Goal: Task Accomplishment & Management: Manage account settings

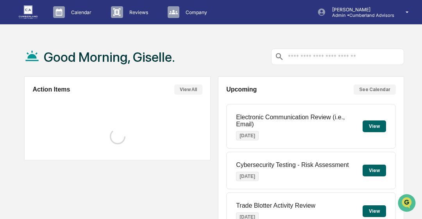
scroll to position [191, 0]
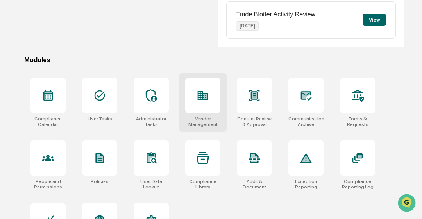
click at [196, 125] on div "Vendor Management" at bounding box center [203, 102] width 48 height 59
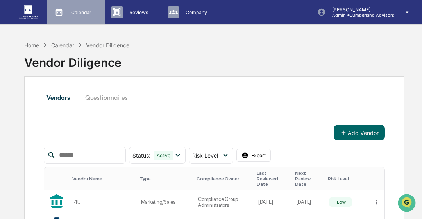
click at [74, 14] on p "Calendar" at bounding box center [80, 12] width 31 height 6
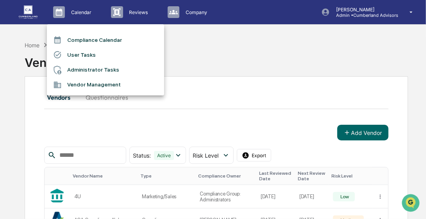
click at [138, 14] on div at bounding box center [213, 109] width 426 height 219
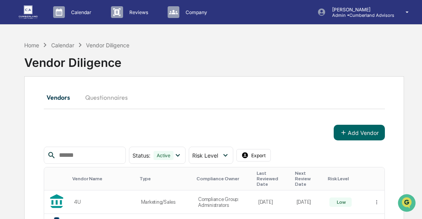
click at [138, 14] on p "Reviews" at bounding box center [137, 12] width 29 height 6
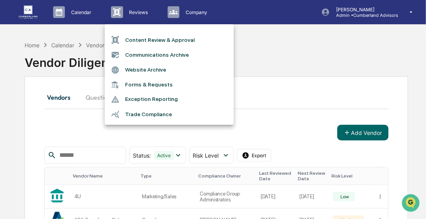
click at [197, 13] on div at bounding box center [213, 109] width 426 height 219
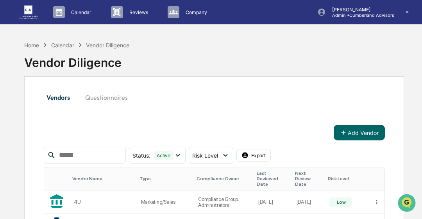
click at [197, 13] on p "Company" at bounding box center [195, 12] width 32 height 6
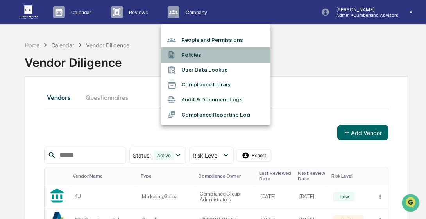
click at [199, 59] on li "Policies" at bounding box center [215, 54] width 109 height 15
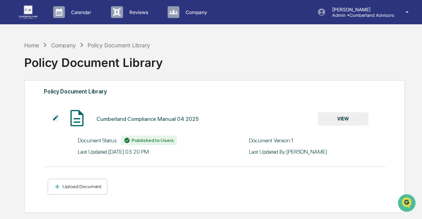
click at [323, 120] on button "VIEW" at bounding box center [343, 118] width 51 height 13
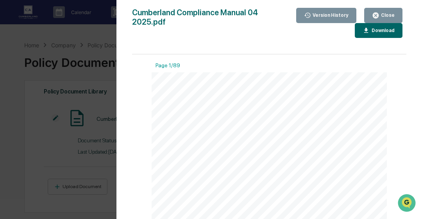
click at [370, 33] on icon "button" at bounding box center [366, 30] width 7 height 7
click at [378, 15] on icon "button" at bounding box center [375, 15] width 7 height 7
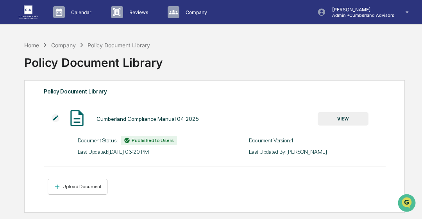
click at [378, 15] on p "Admin • Cumberland Advisors" at bounding box center [360, 15] width 68 height 5
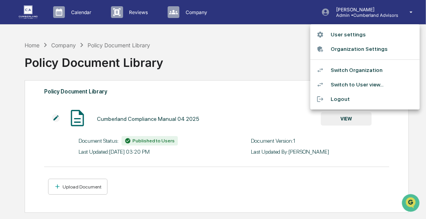
click at [219, 54] on div at bounding box center [213, 109] width 426 height 219
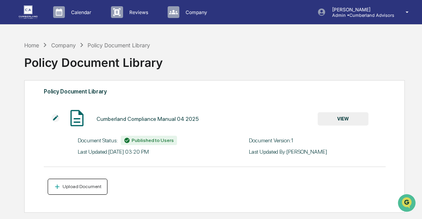
click at [74, 187] on div "Upload Document" at bounding box center [81, 186] width 41 height 5
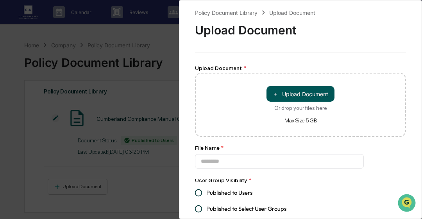
click at [282, 94] on button "＋ Upload Document" at bounding box center [301, 94] width 68 height 16
type input "**********"
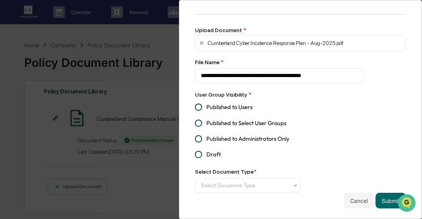
scroll to position [44, 0]
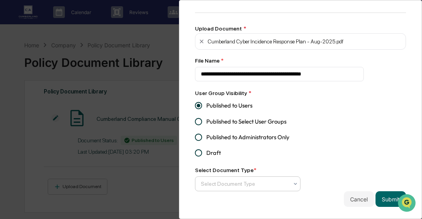
click at [293, 181] on icon at bounding box center [296, 184] width 6 height 6
click at [284, 181] on div at bounding box center [245, 184] width 88 height 8
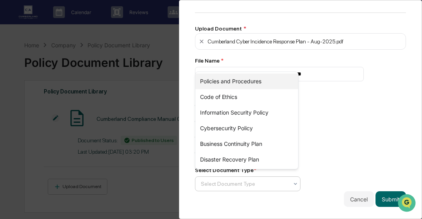
click at [226, 83] on div "Policies and Procedures" at bounding box center [247, 82] width 103 height 16
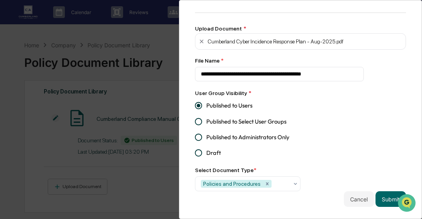
click at [364, 131] on div "**********" at bounding box center [300, 88] width 211 height 238
click at [378, 196] on button "Submit" at bounding box center [391, 199] width 31 height 16
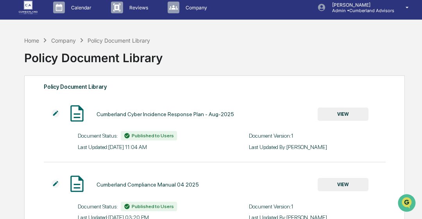
scroll to position [0, 0]
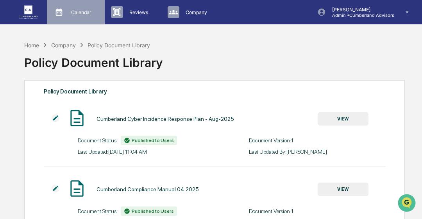
click at [82, 17] on div "Calendar Manage Tasks" at bounding box center [75, 12] width 50 height 12
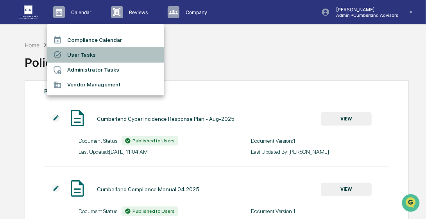
click at [77, 57] on li "User Tasks" at bounding box center [105, 54] width 117 height 15
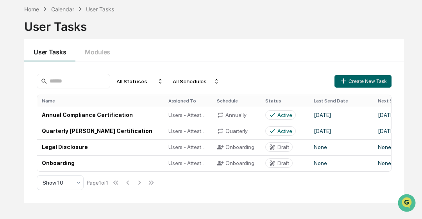
scroll to position [37, 0]
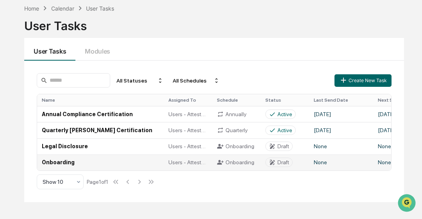
click at [69, 163] on td "Onboarding" at bounding box center [100, 162] width 127 height 16
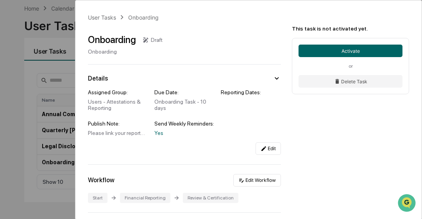
click at [12, 106] on div "User Tasks Onboarding Onboarding Draft Onboarding Details Assigned Group: Users…" at bounding box center [211, 109] width 422 height 219
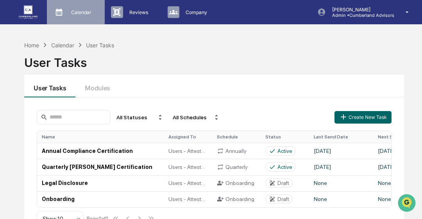
click at [80, 5] on div "Calendar Manage Tasks" at bounding box center [76, 12] width 58 height 24
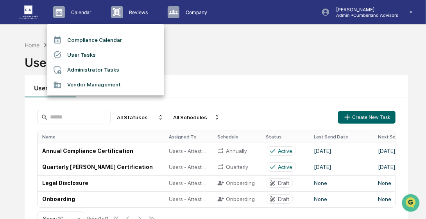
drag, startPoint x: 186, startPoint y: 15, endPoint x: 191, endPoint y: 13, distance: 5.8
click at [191, 13] on div at bounding box center [213, 109] width 426 height 219
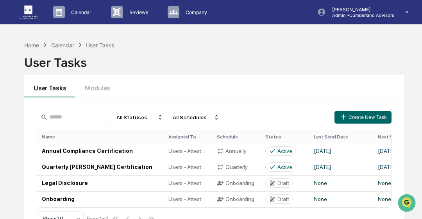
click at [191, 13] on p "Company" at bounding box center [195, 12] width 32 height 6
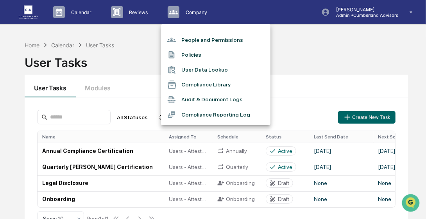
click at [210, 40] on li "People and Permissions" at bounding box center [215, 39] width 109 height 15
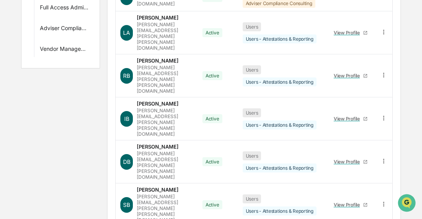
scroll to position [230, 0]
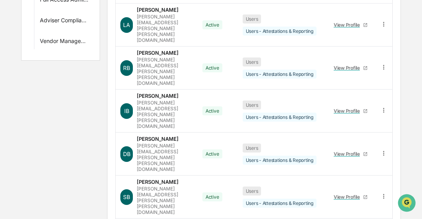
click at [151, 200] on body "Calendar Manage Tasks Reviews Approval Management Company People, Data, Setting…" at bounding box center [211, 55] width 422 height 570
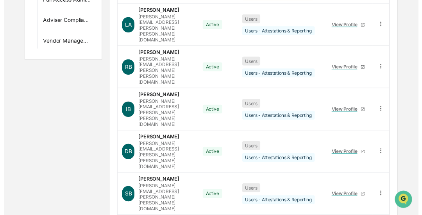
scroll to position [293, 0]
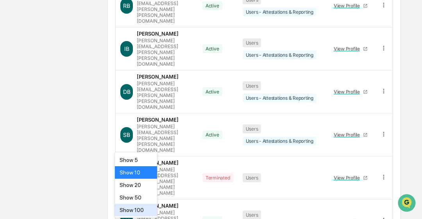
click at [148, 209] on div "Show 100" at bounding box center [136, 210] width 42 height 13
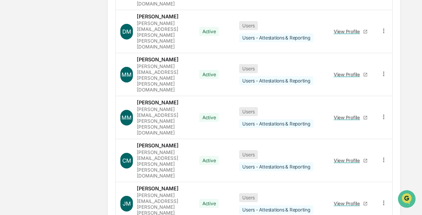
scroll to position [1164, 0]
